Goal: Information Seeking & Learning: Learn about a topic

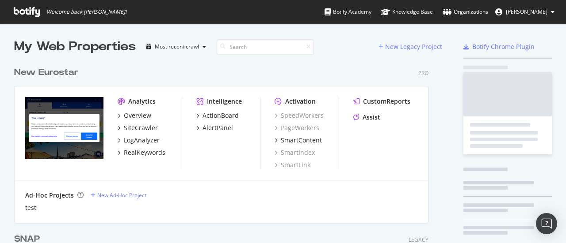
scroll to position [237, 552]
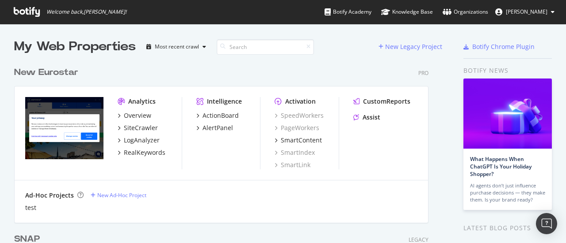
click at [51, 68] on div "New Eurostar" at bounding box center [46, 72] width 64 height 13
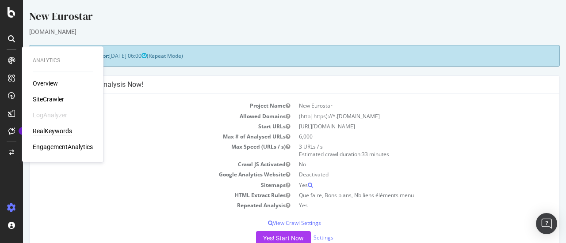
click at [61, 127] on div "RealKeywords" at bounding box center [52, 131] width 39 height 9
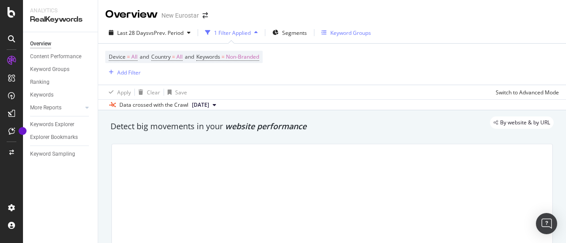
click at [345, 33] on div "Keyword Groups" at bounding box center [350, 33] width 41 height 8
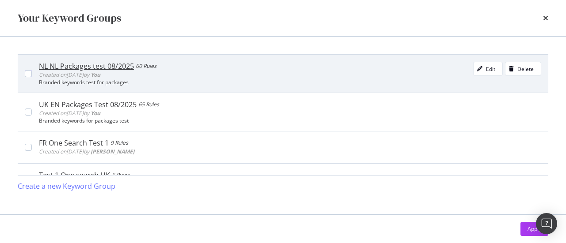
click at [34, 70] on div "NL NL Packages test 08/2025 60 Rules Created on [DATE] by You Edit Delete Brand…" at bounding box center [286, 74] width 509 height 24
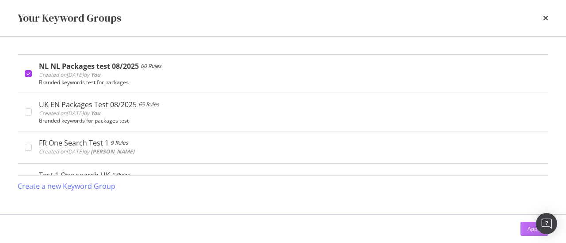
click at [531, 235] on div "Apply" at bounding box center [534, 229] width 14 height 13
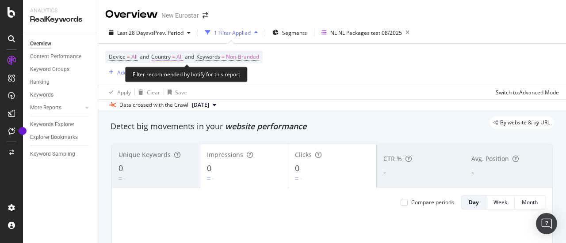
click at [171, 57] on span "Country" at bounding box center [160, 57] width 19 height 8
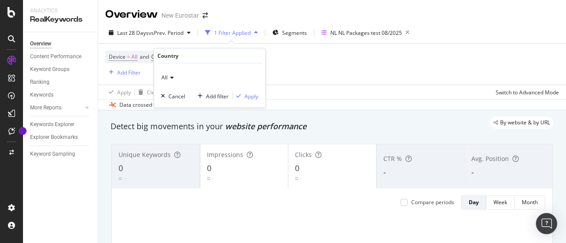
click at [168, 74] on div "All" at bounding box center [209, 78] width 97 height 14
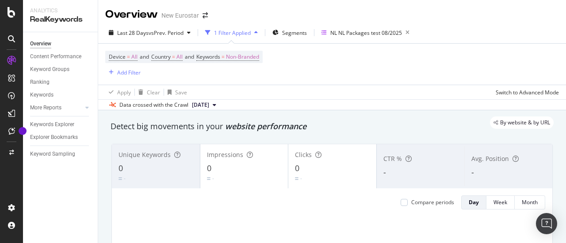
click at [363, 56] on div "Device = All and Country = All and Keywords = Non-Branded Add Filter" at bounding box center [331, 64] width 453 height 41
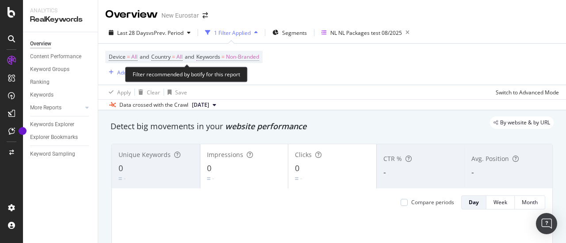
click at [252, 61] on span "Non-Branded" at bounding box center [242, 57] width 33 height 12
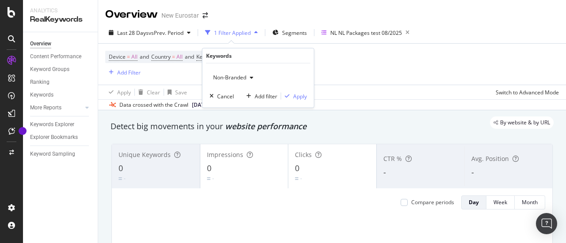
click at [219, 77] on span "Non-Branded" at bounding box center [227, 78] width 37 height 8
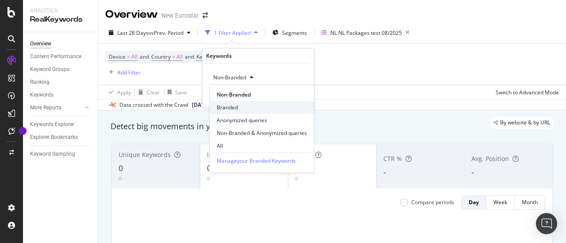
click at [236, 107] on span "Branded" at bounding box center [262, 108] width 90 height 8
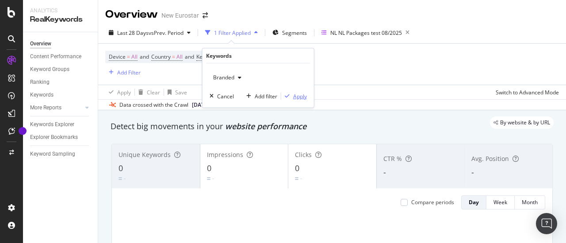
click at [301, 98] on div "Apply" at bounding box center [300, 96] width 14 height 8
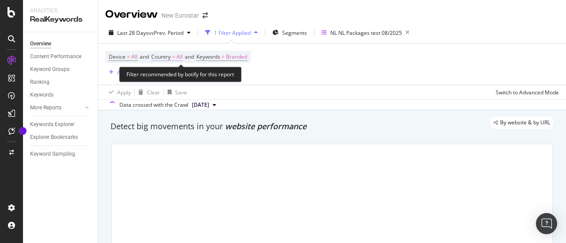
click at [178, 58] on span "Country = All" at bounding box center [166, 57] width 31 height 8
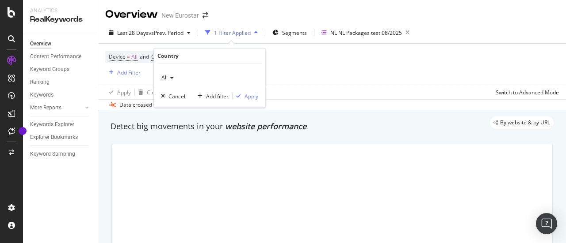
click at [175, 76] on div "All" at bounding box center [209, 78] width 97 height 14
click at [391, 73] on div "Device = All and Country = All and Keywords = Branded Add Filter" at bounding box center [331, 64] width 453 height 41
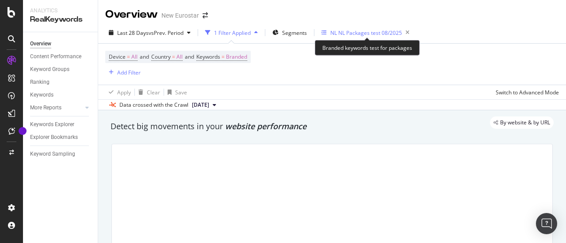
click at [385, 36] on div "NL NL Packages test 08/2025" at bounding box center [366, 33] width 72 height 8
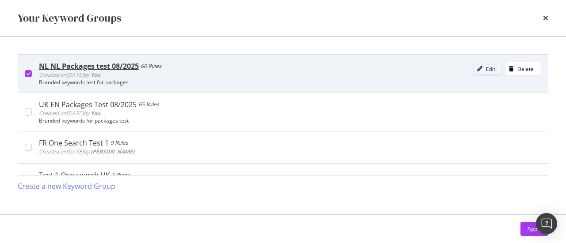
click at [477, 68] on icon "modal" at bounding box center [479, 68] width 5 height 5
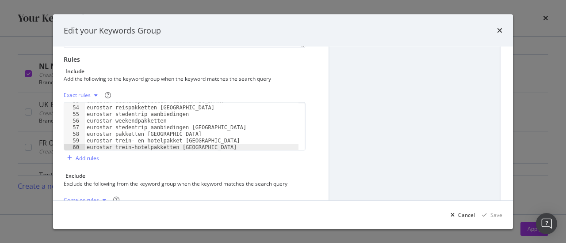
scroll to position [349, 0]
click at [503, 27] on div "Edit your Keywords Group" at bounding box center [283, 30] width 460 height 33
click at [500, 27] on icon "times" at bounding box center [499, 30] width 5 height 7
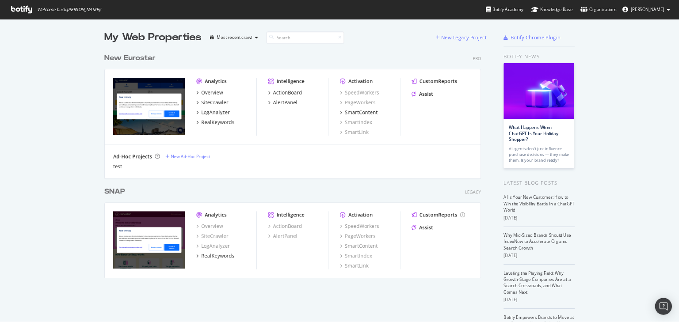
scroll to position [316, 668]
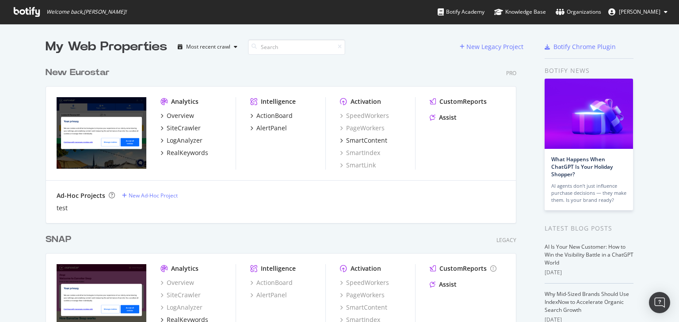
click at [97, 72] on div "New Eurostar" at bounding box center [78, 72] width 64 height 13
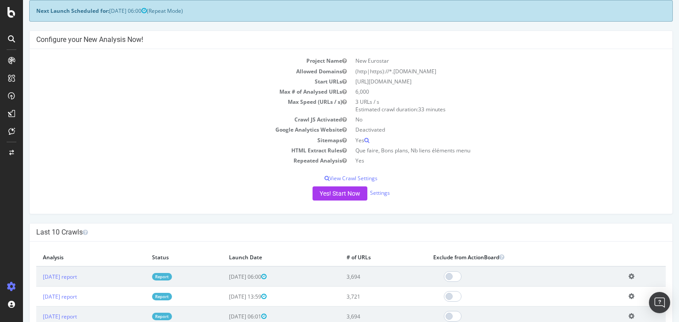
scroll to position [106, 0]
